Goal: Use online tool/utility

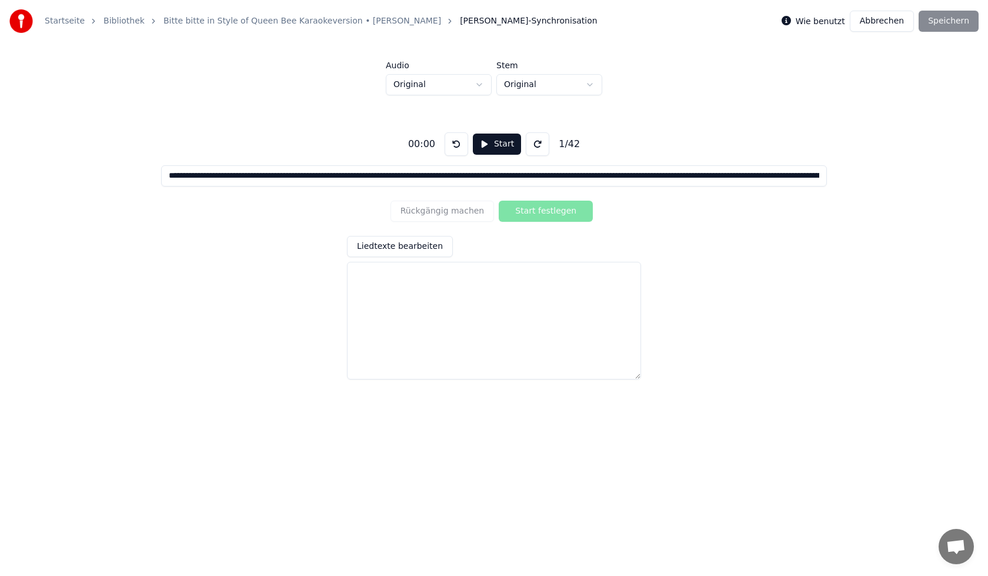
click at [533, 141] on button at bounding box center [538, 144] width 24 height 24
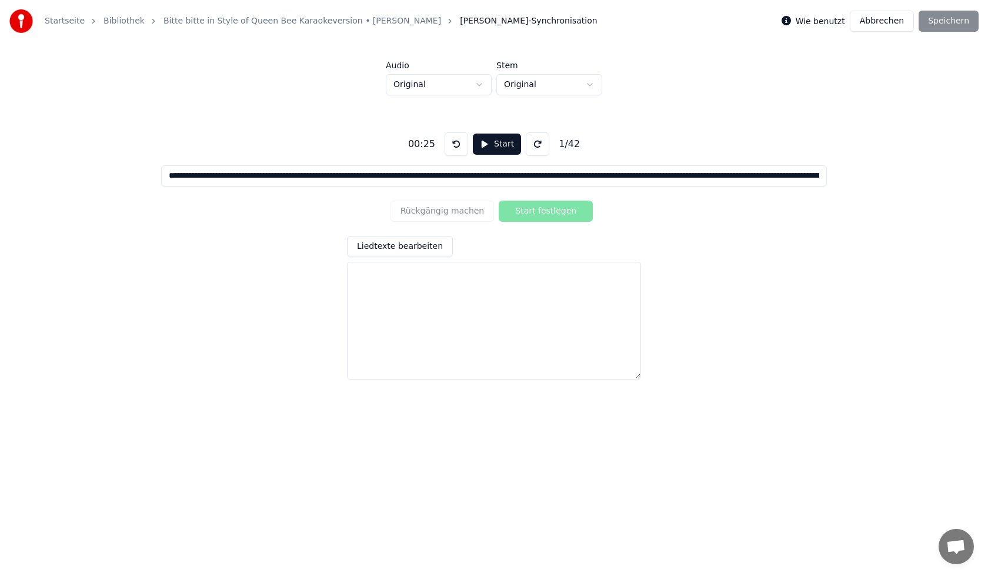
click at [457, 143] on button at bounding box center [457, 144] width 24 height 24
click at [510, 177] on input at bounding box center [493, 175] width 665 height 21
click at [459, 145] on button at bounding box center [457, 144] width 24 height 24
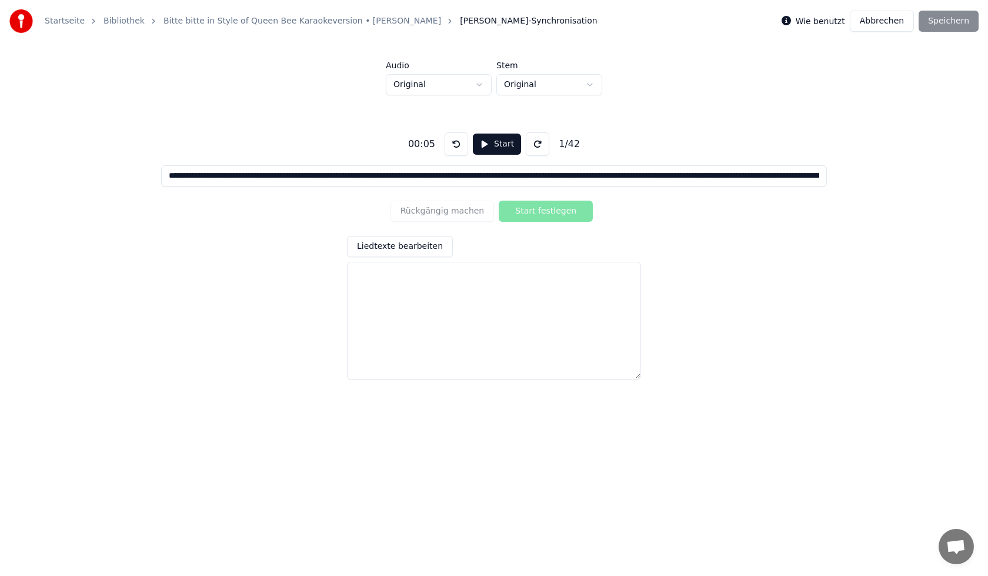
click at [459, 145] on button at bounding box center [457, 144] width 24 height 24
click at [501, 142] on button "Start" at bounding box center [497, 143] width 48 height 21
click at [883, 25] on button "Abbrechen" at bounding box center [882, 21] width 64 height 21
